Goal: Information Seeking & Learning: Understand process/instructions

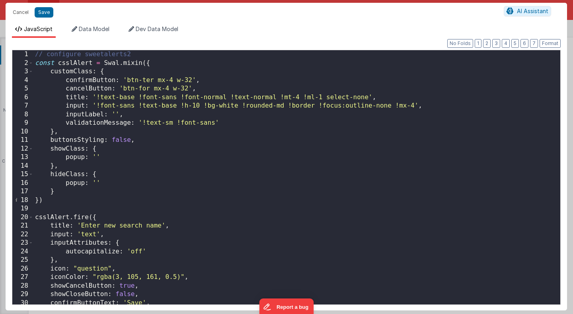
scroll to position [1052, 0]
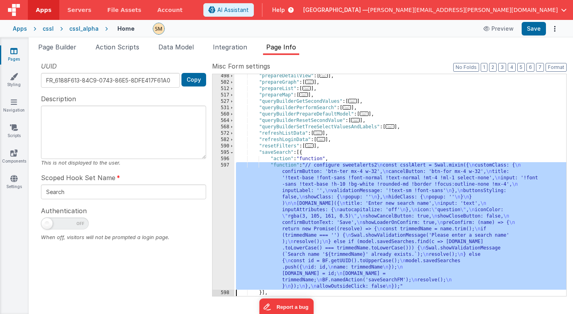
click at [285, 10] on span "Help" at bounding box center [278, 10] width 13 height 8
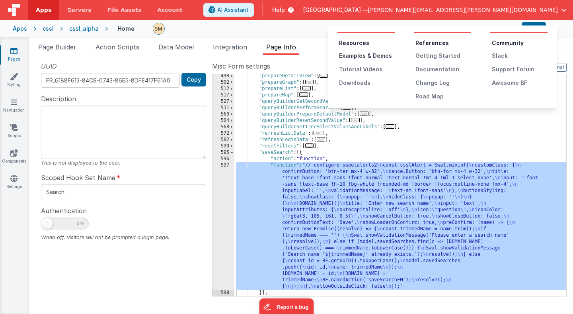
click at [346, 55] on div "Examples & Demos" at bounding box center [367, 56] width 56 height 8
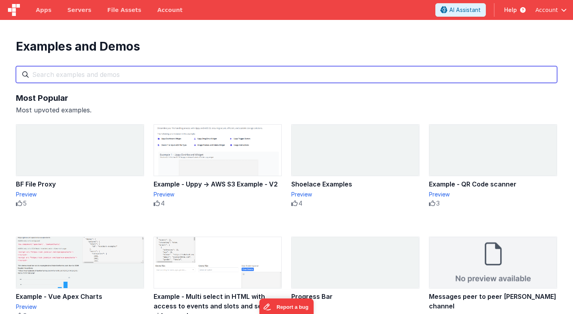
click at [162, 76] on input "text" at bounding box center [286, 74] width 541 height 17
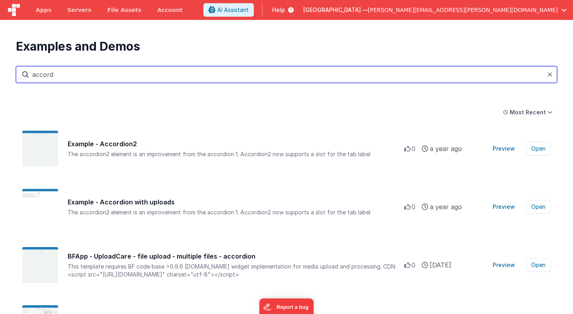
click at [161, 76] on input "accord" at bounding box center [286, 74] width 541 height 17
type input "accord"
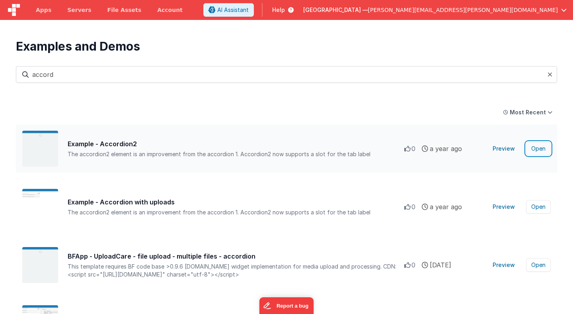
click at [539, 148] on button "Open" at bounding box center [538, 149] width 25 height 14
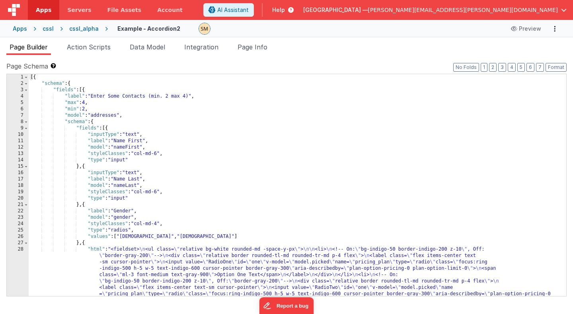
click at [199, 68] on label "Page Schema Shortcuts: Find: command-f Fold: command-option-L Unfold: command-o…" at bounding box center [286, 66] width 560 height 10
click at [197, 88] on div "[{ "schema" : { "fields" : [{ "label" : "Enter Some Contacts (min. 2 max 4)" , …" at bounding box center [298, 220] width 538 height 292
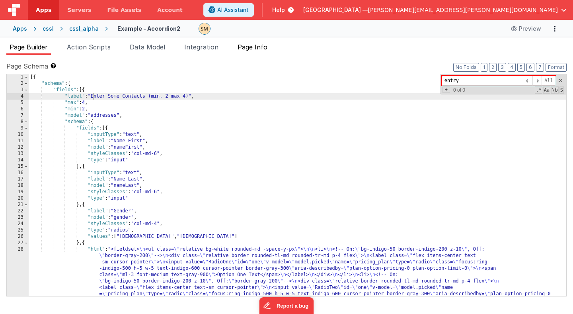
type input "entry"
click at [260, 47] on span "Page Info" at bounding box center [253, 47] width 30 height 8
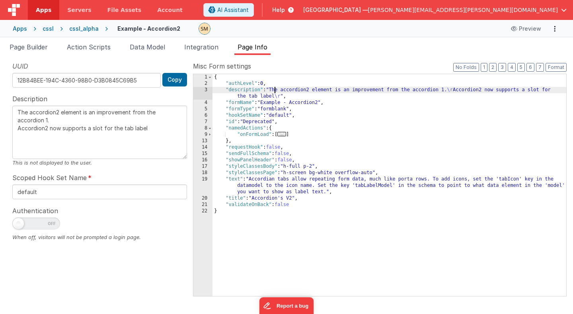
click at [275, 91] on div "{ "authLevel" : 0 , "description" : "The accordion2 element is an improvement f…" at bounding box center [390, 191] width 354 height 234
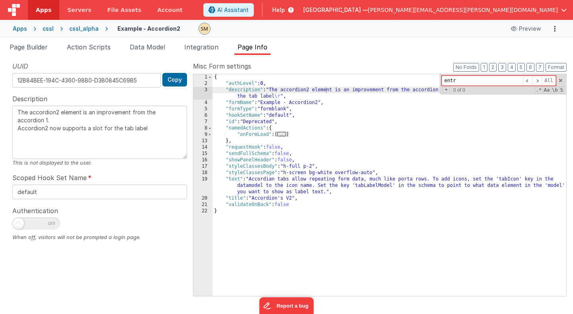
type input "entry"
